Goal: Navigation & Orientation: Find specific page/section

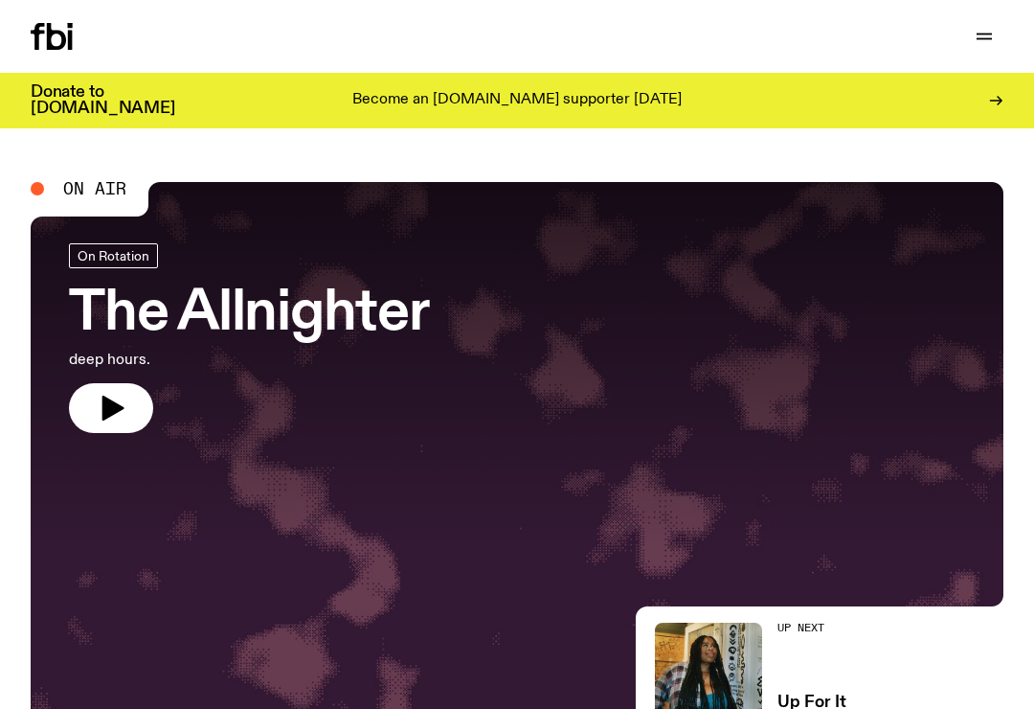
click at [985, 44] on icon "button" at bounding box center [984, 36] width 23 height 23
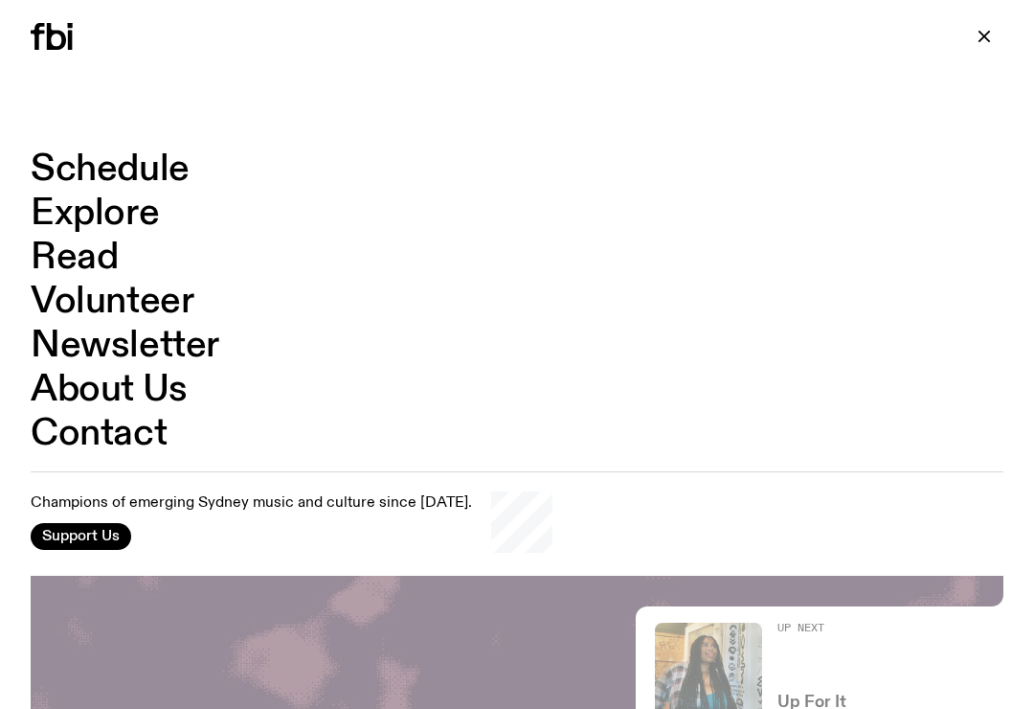
click at [94, 184] on link "Schedule" at bounding box center [110, 169] width 159 height 36
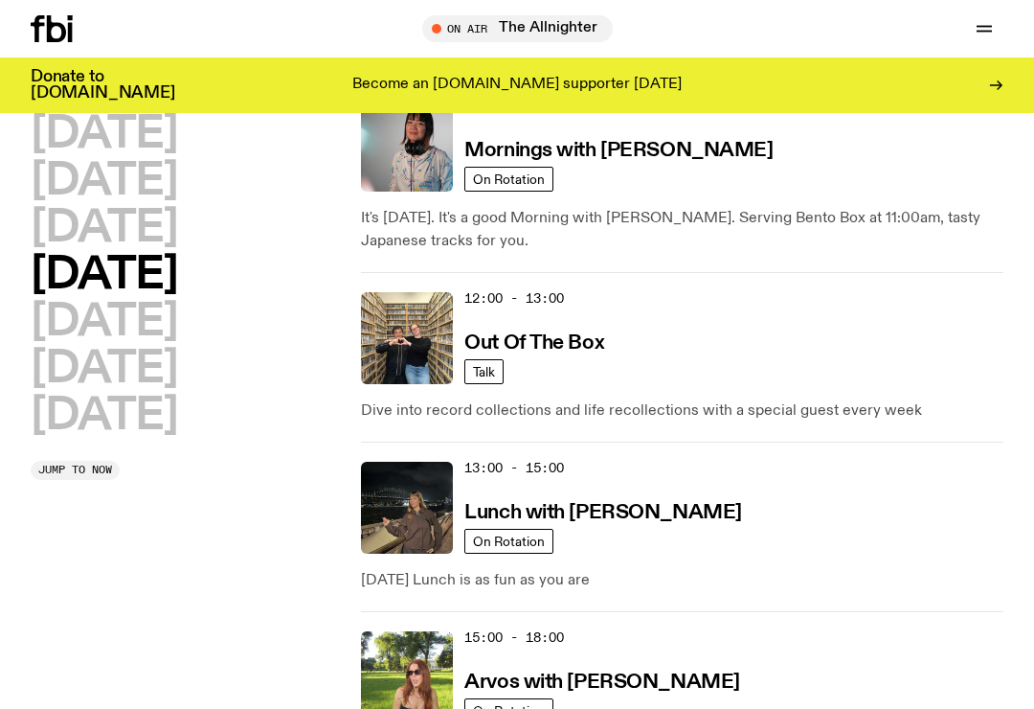
click at [128, 246] on h2 "[DATE]" at bounding box center [104, 228] width 147 height 43
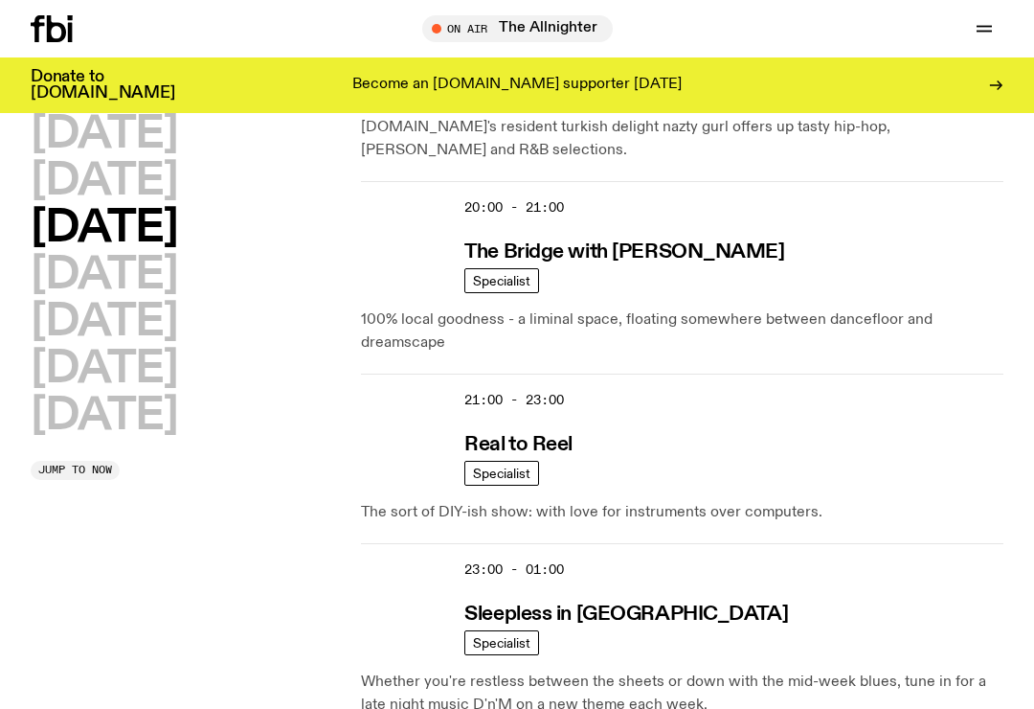
scroll to position [1237, 0]
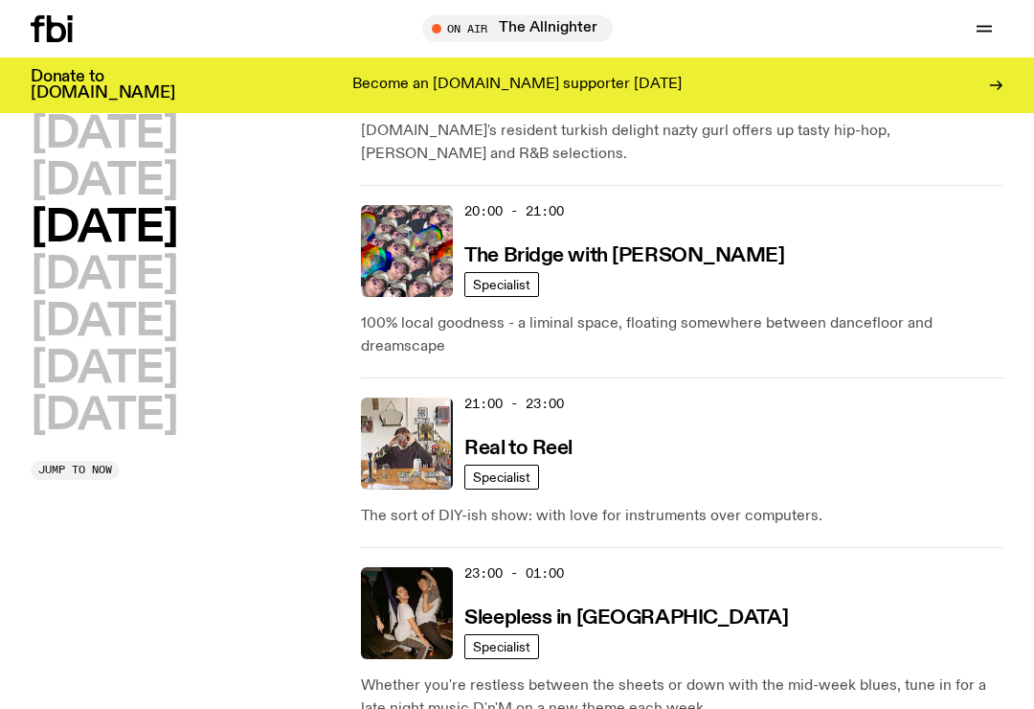
click at [424, 228] on img at bounding box center [407, 251] width 92 height 92
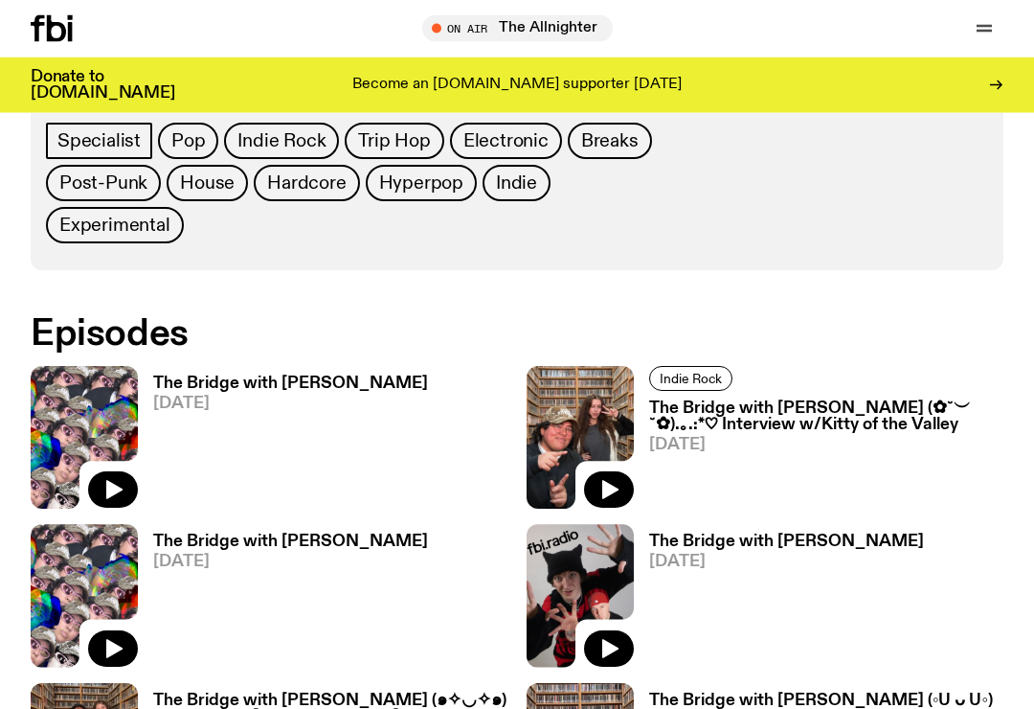
click at [120, 477] on button "button" at bounding box center [113, 490] width 50 height 36
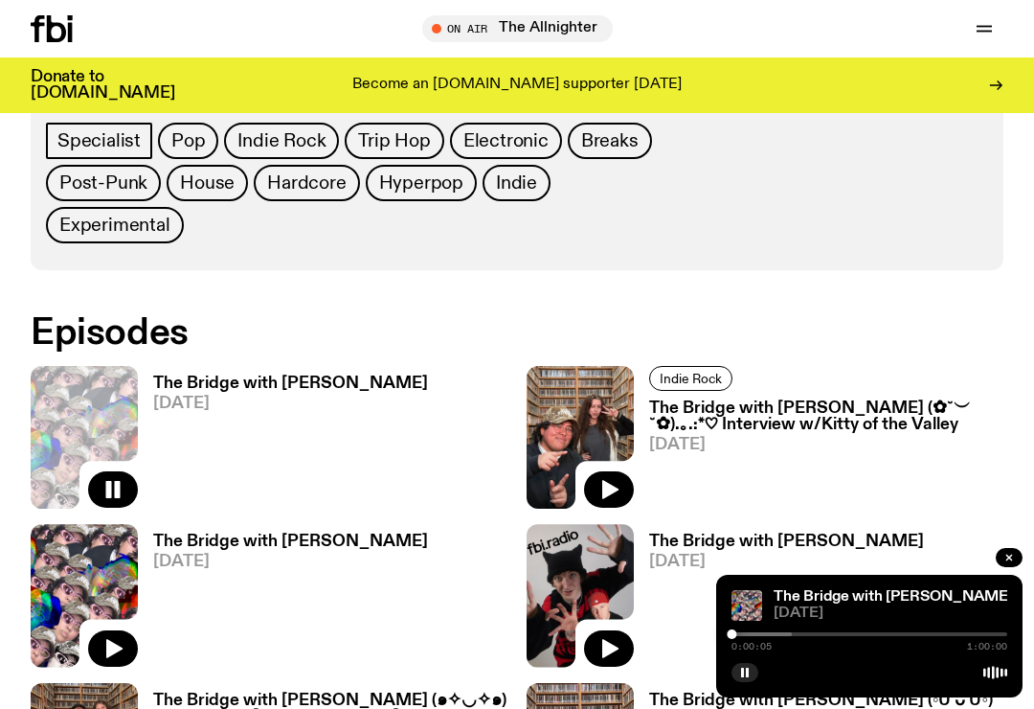
click at [744, 636] on div at bounding box center [654, 634] width 276 height 4
click at [761, 636] on div at bounding box center [687, 634] width 276 height 4
click at [783, 636] on div at bounding box center [717, 634] width 276 height 4
click at [812, 636] on div at bounding box center [743, 634] width 276 height 4
click at [847, 636] on div at bounding box center [785, 634] width 276 height 4
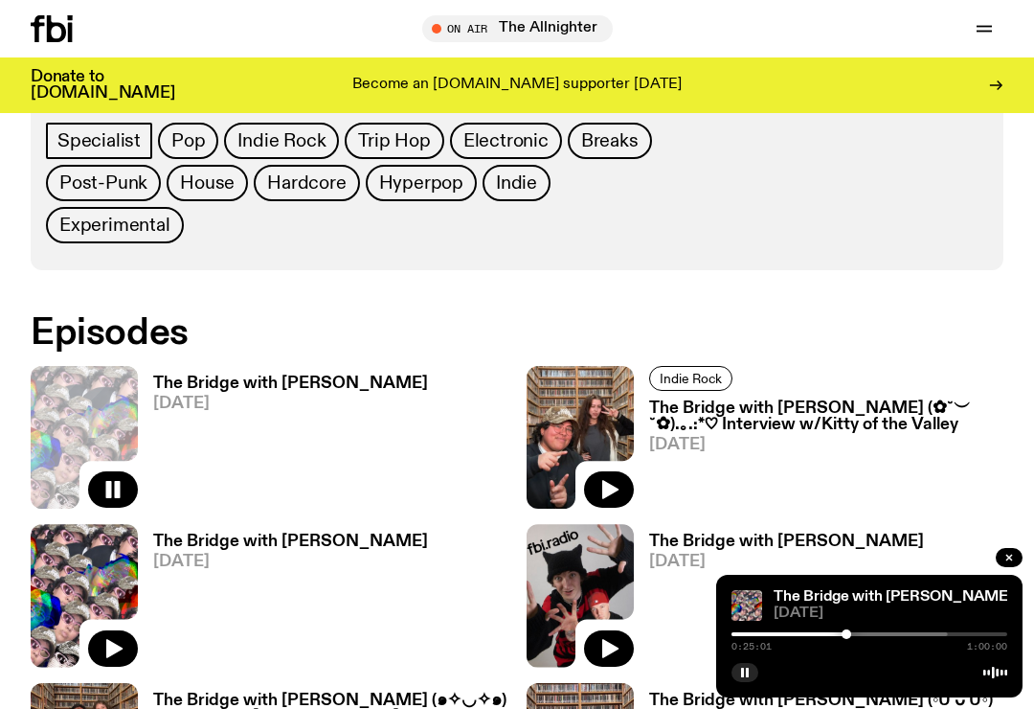
click at [874, 636] on div at bounding box center [810, 634] width 276 height 4
click at [911, 636] on div at bounding box center [838, 634] width 276 height 4
click at [1009, 563] on icon "button" at bounding box center [1009, 557] width 11 height 11
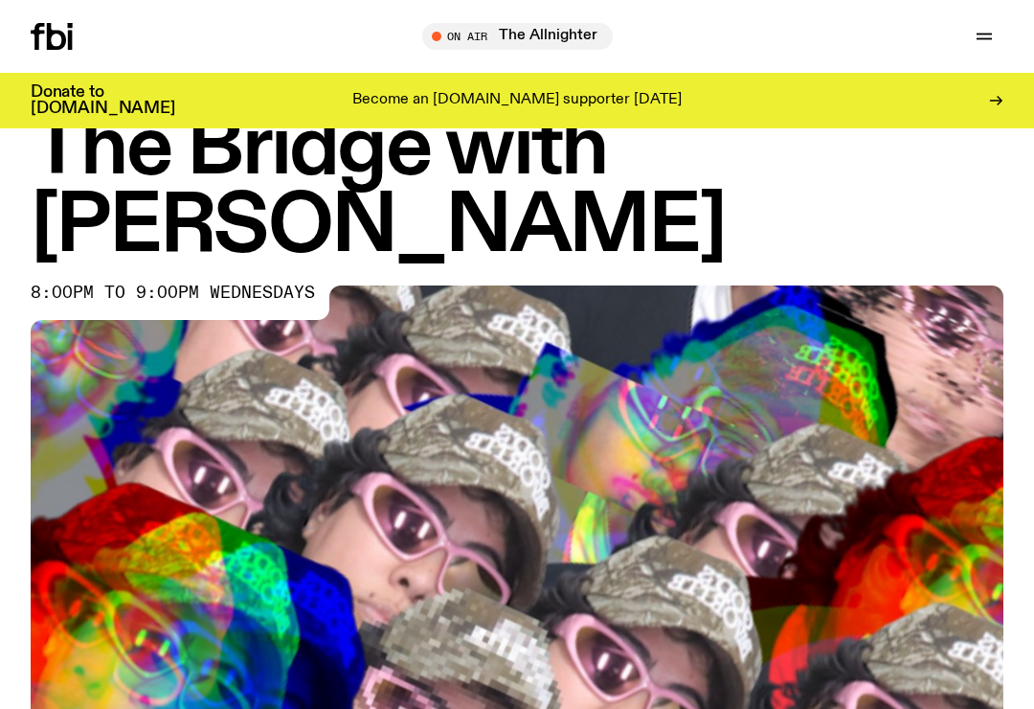
scroll to position [0, 0]
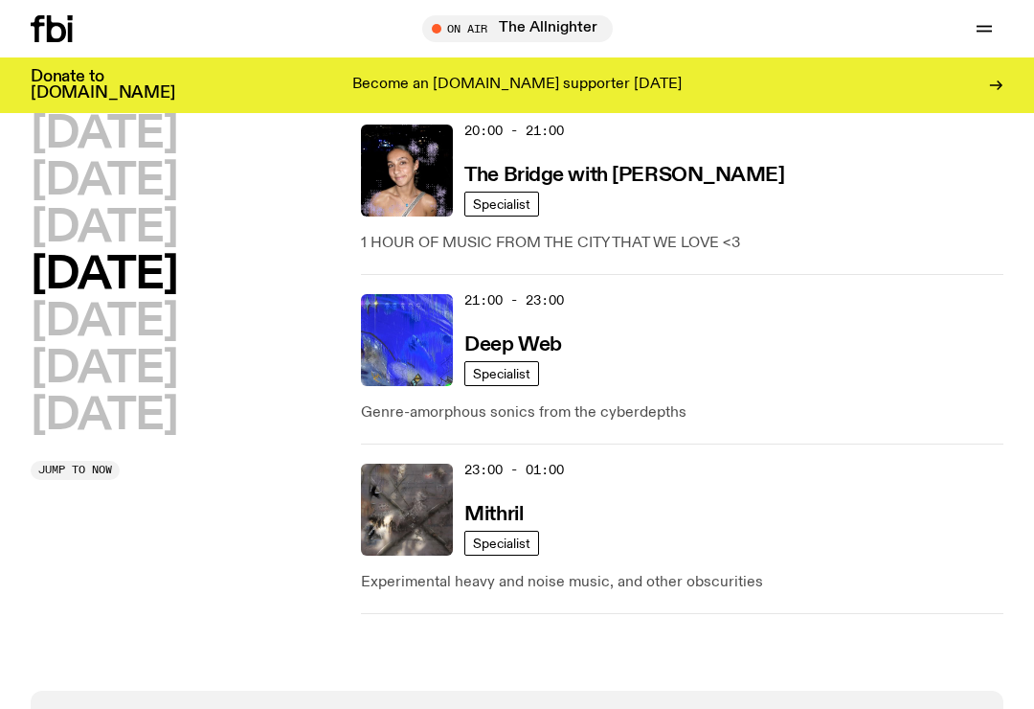
scroll to position [1296, 0]
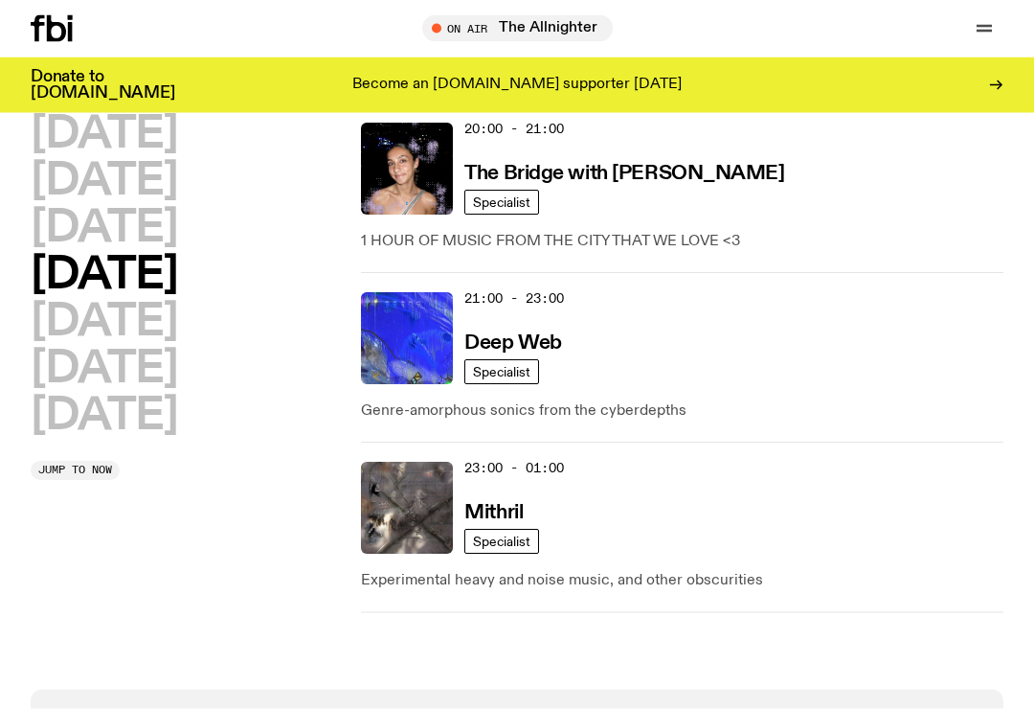
click at [165, 231] on h2 "[DATE]" at bounding box center [104, 228] width 147 height 43
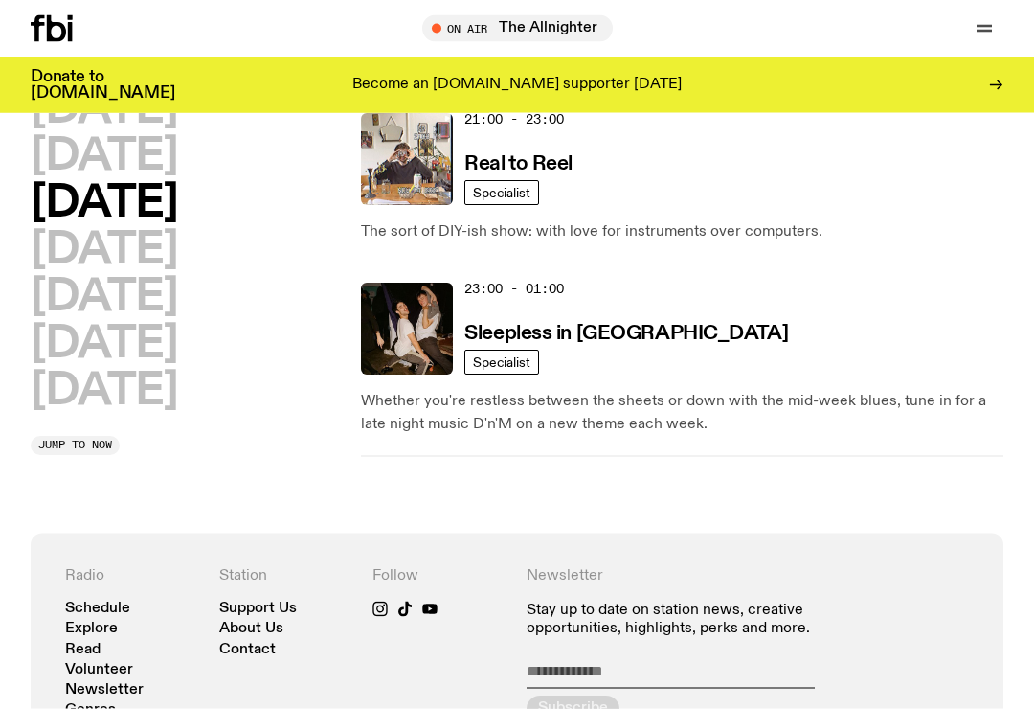
scroll to position [1519, 0]
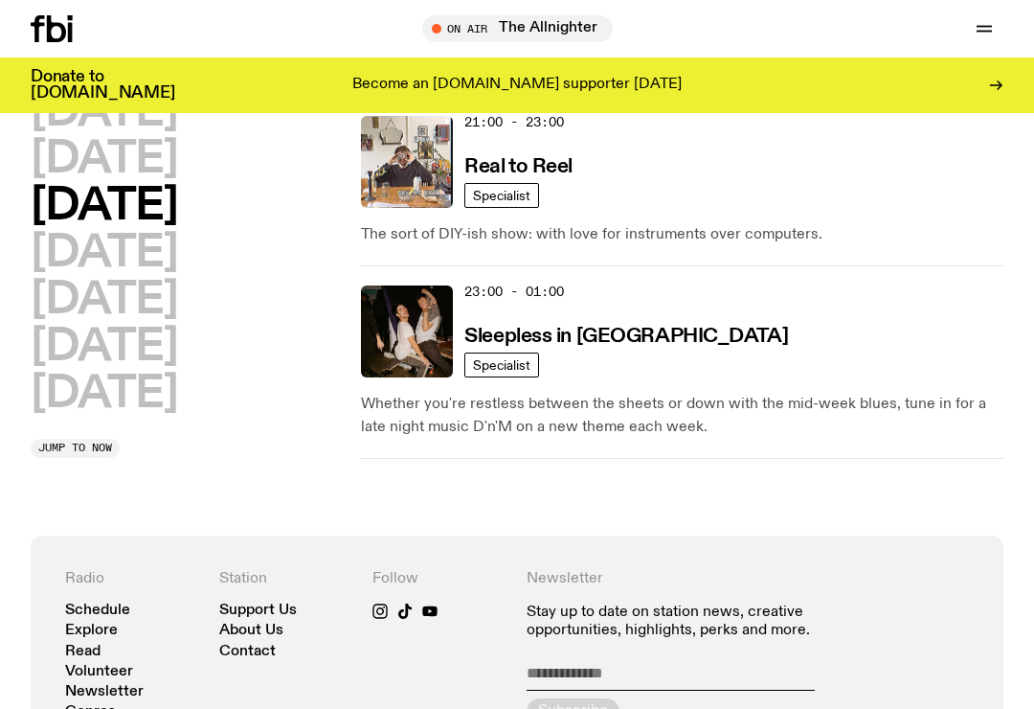
click at [603, 327] on h3 "Sleepless in [GEOGRAPHIC_DATA]" at bounding box center [626, 337] width 324 height 20
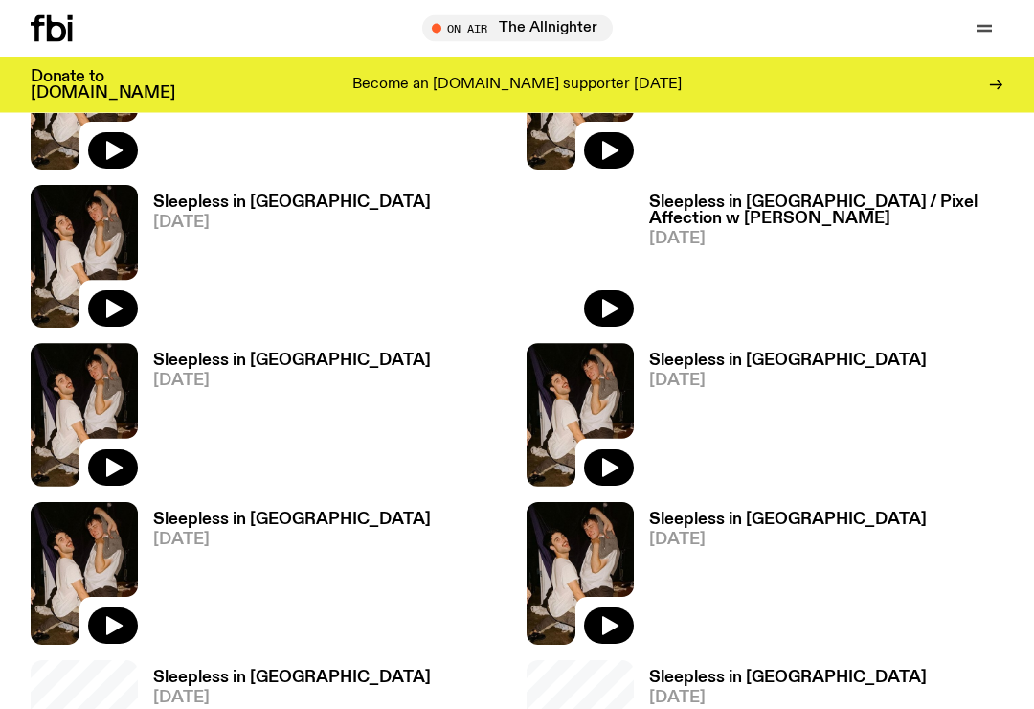
scroll to position [961, 0]
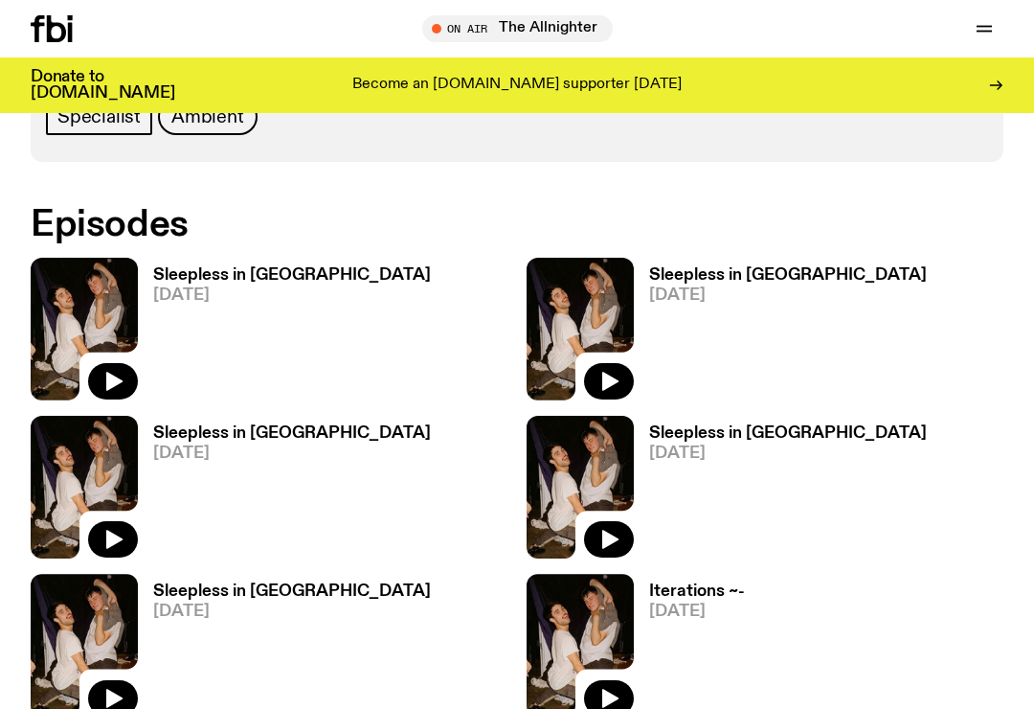
click at [125, 363] on button "button" at bounding box center [113, 381] width 50 height 36
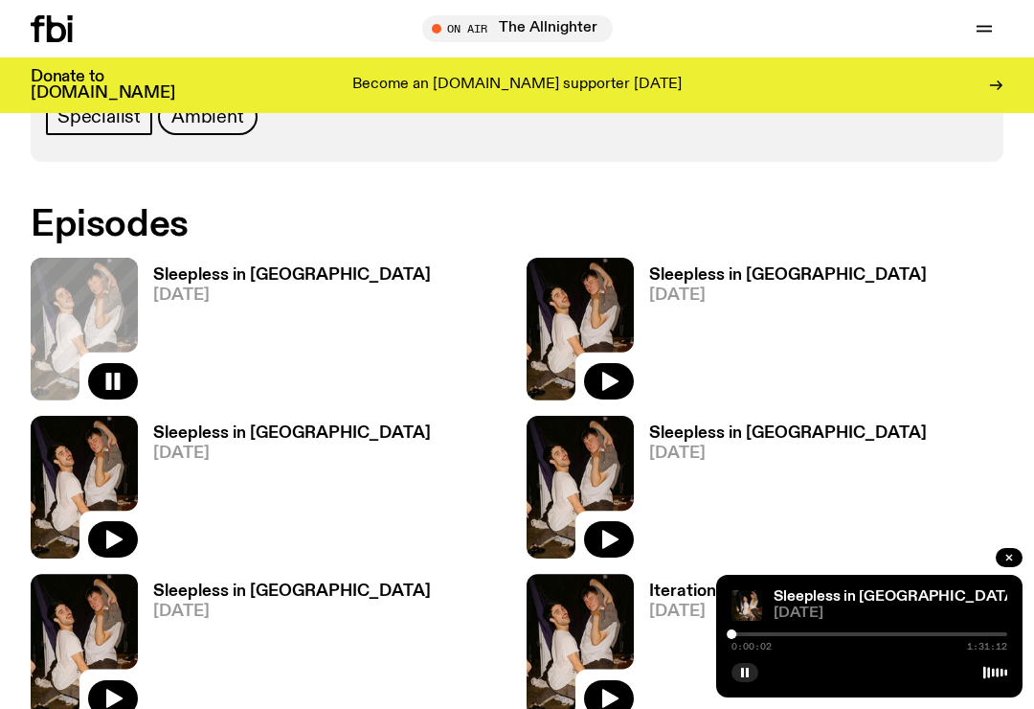
click at [747, 636] on div at bounding box center [870, 634] width 276 height 4
click at [778, 636] on div at bounding box center [870, 634] width 276 height 4
click at [802, 636] on div at bounding box center [870, 634] width 276 height 4
click at [822, 636] on div at bounding box center [870, 634] width 276 height 4
click at [857, 636] on div at bounding box center [870, 634] width 276 height 4
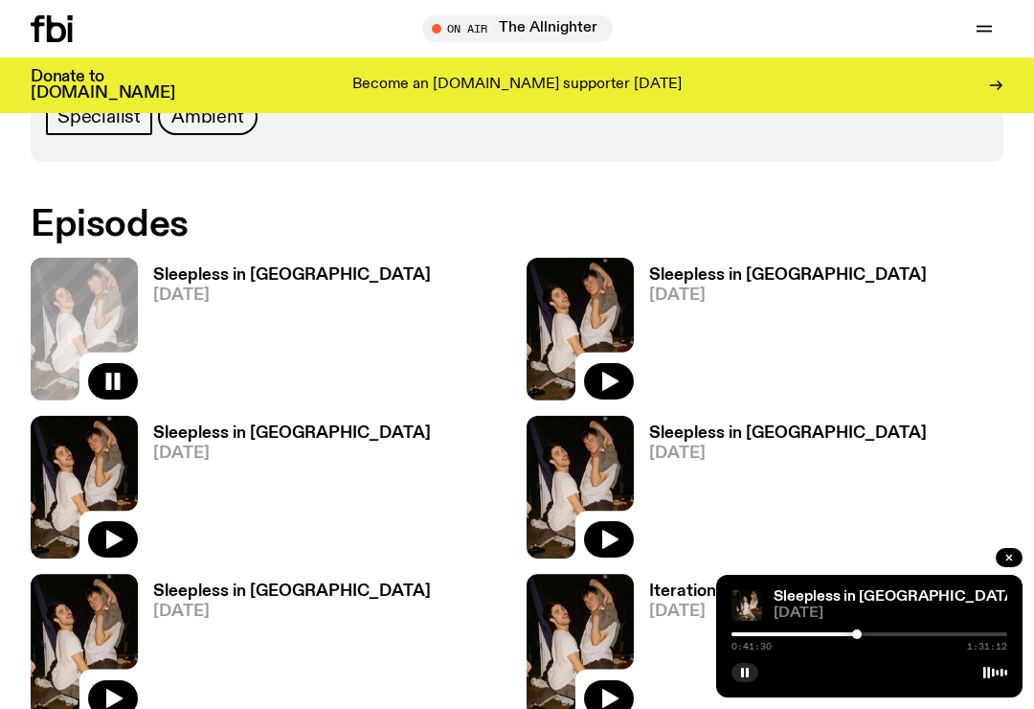
click at [884, 636] on div at bounding box center [870, 634] width 276 height 4
click at [745, 678] on icon "button" at bounding box center [744, 672] width 11 height 11
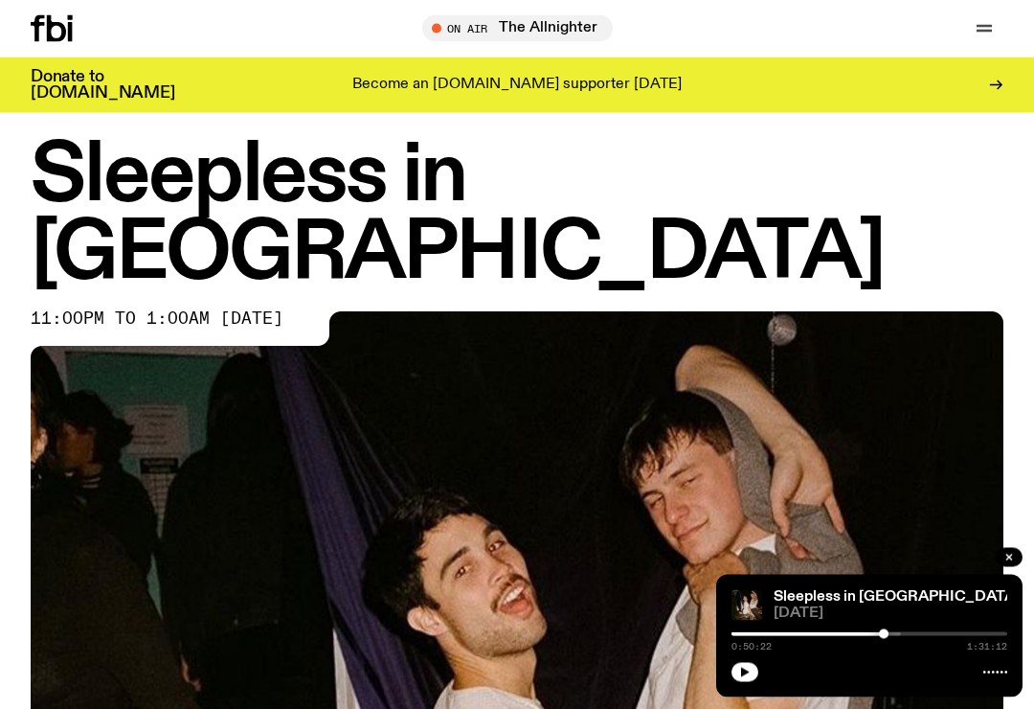
scroll to position [0, 0]
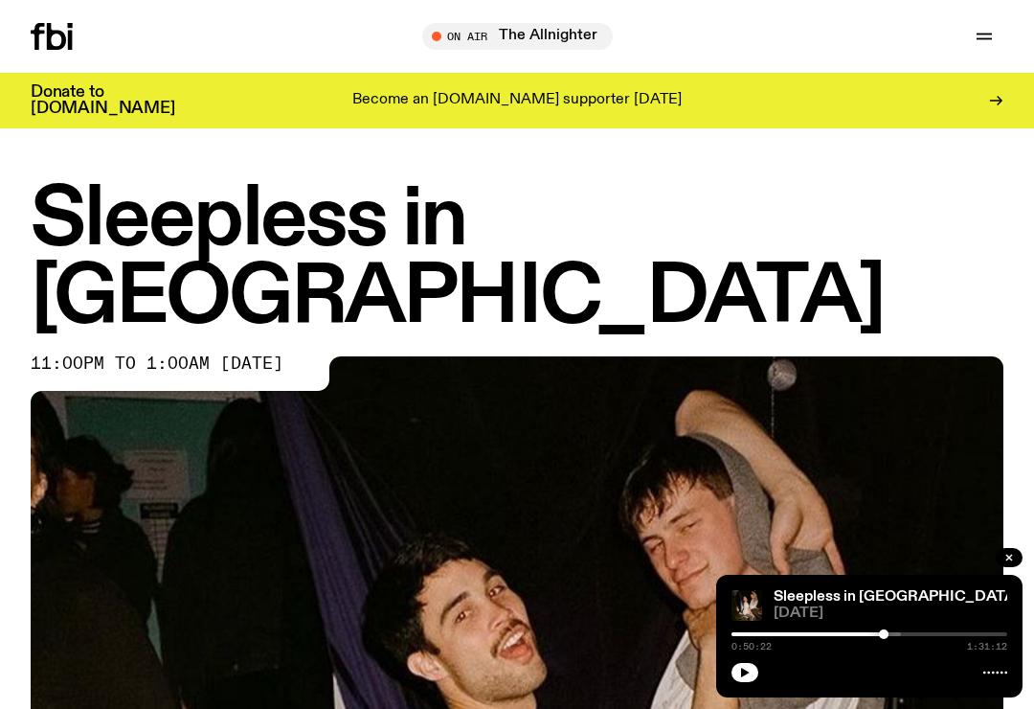
click at [977, 30] on icon "button" at bounding box center [984, 36] width 23 height 23
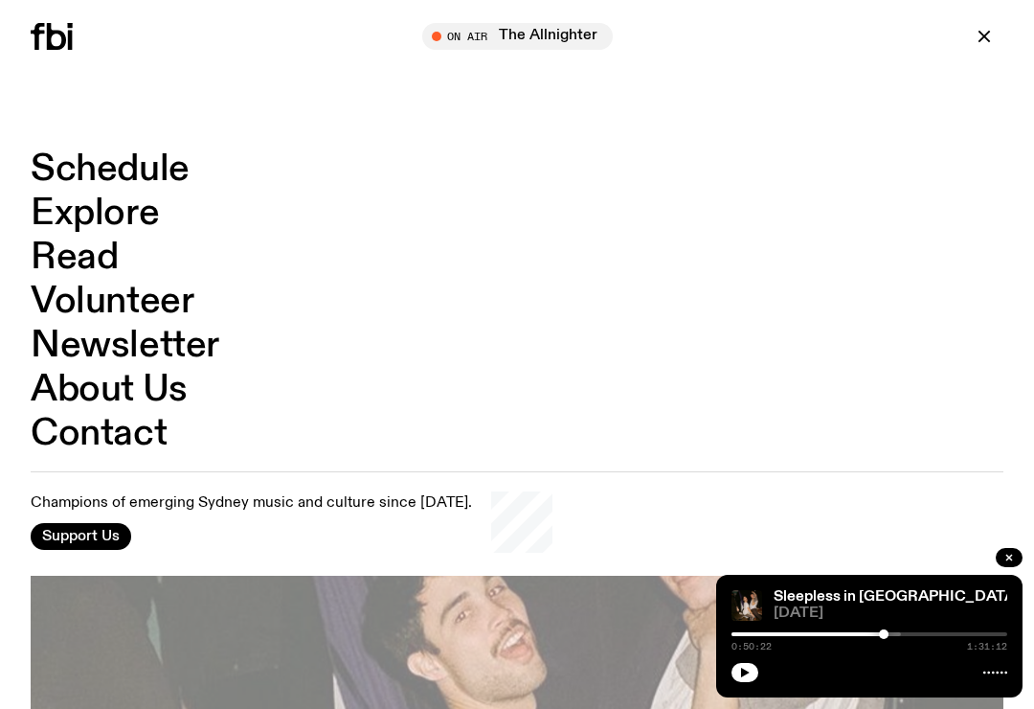
click at [88, 166] on link "Schedule" at bounding box center [110, 169] width 159 height 36
